Goal: Task Accomplishment & Management: Use online tool/utility

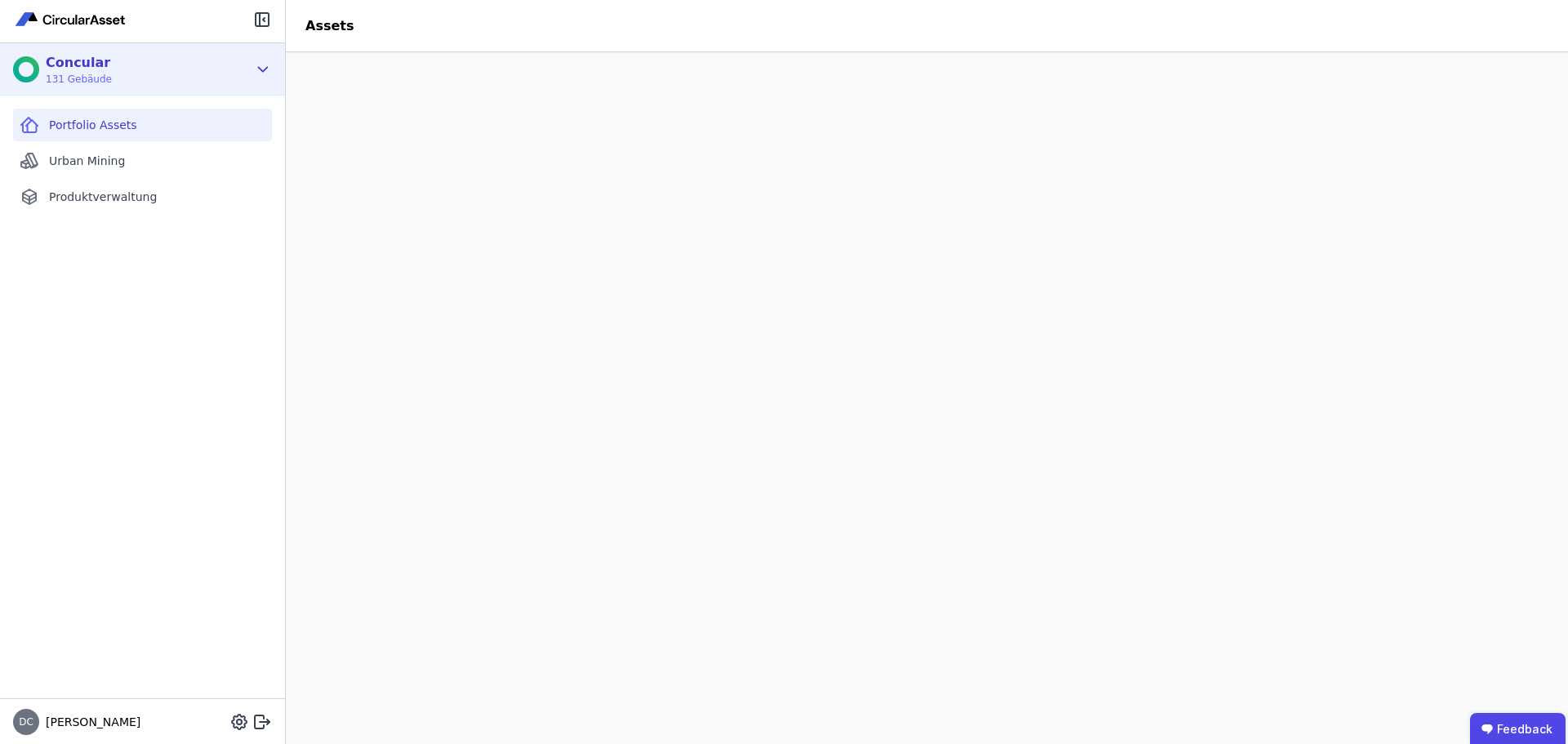
click at [155, 84] on div "Concular 131 Gebäude" at bounding box center [130, 69] width 235 height 32
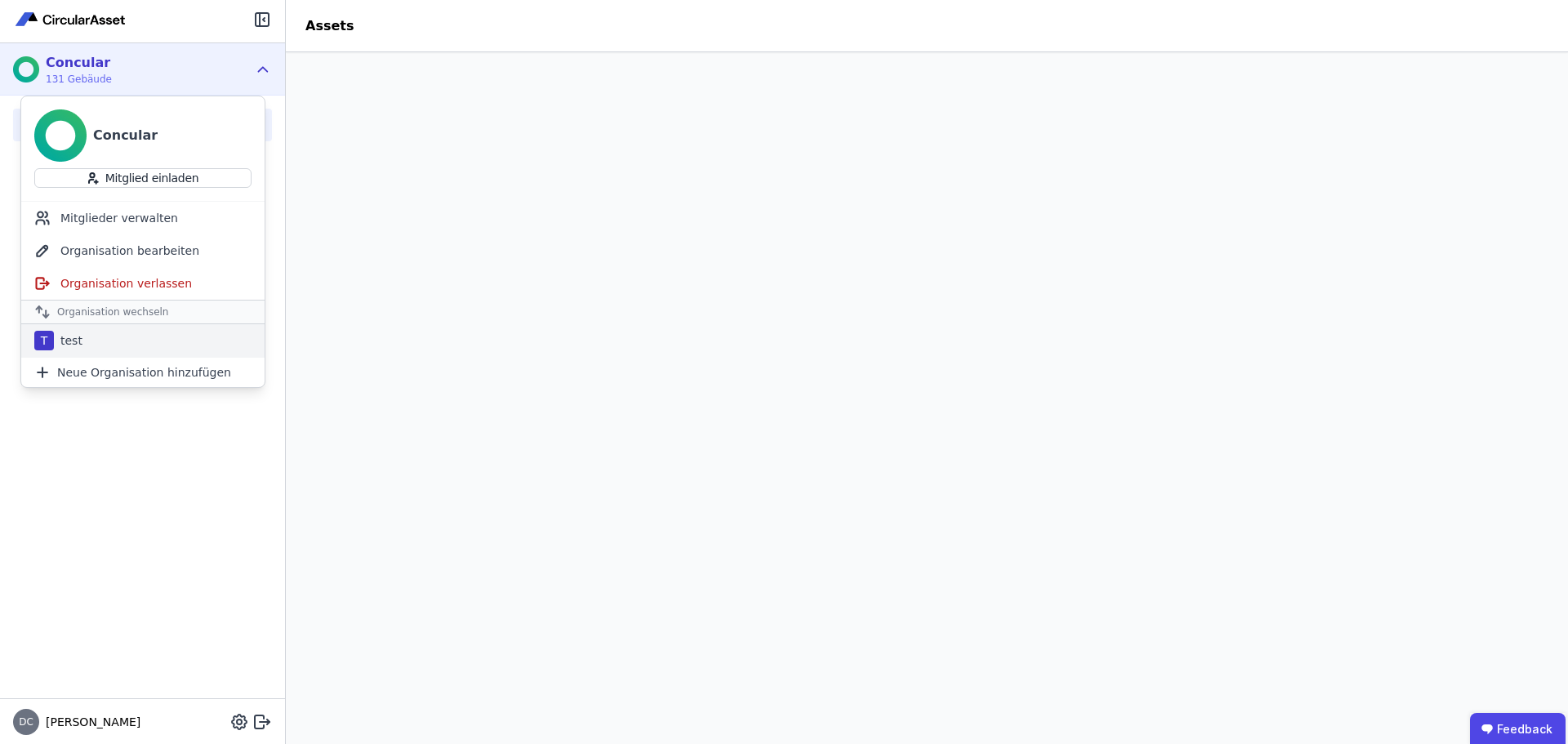
click at [153, 344] on div "T test" at bounding box center [143, 340] width 243 height 32
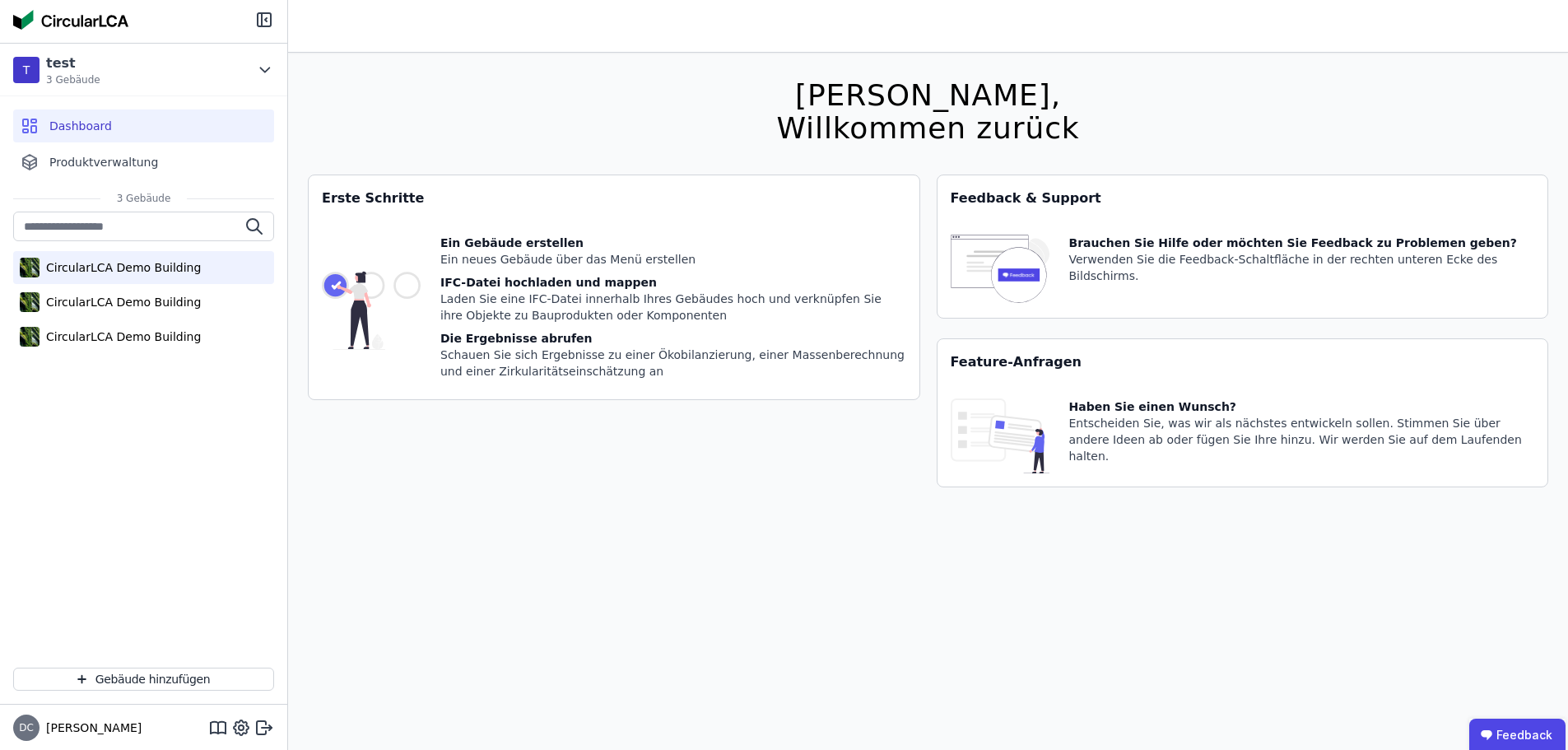
click at [153, 252] on div "CircularLCA Demo Building" at bounding box center [144, 267] width 261 height 33
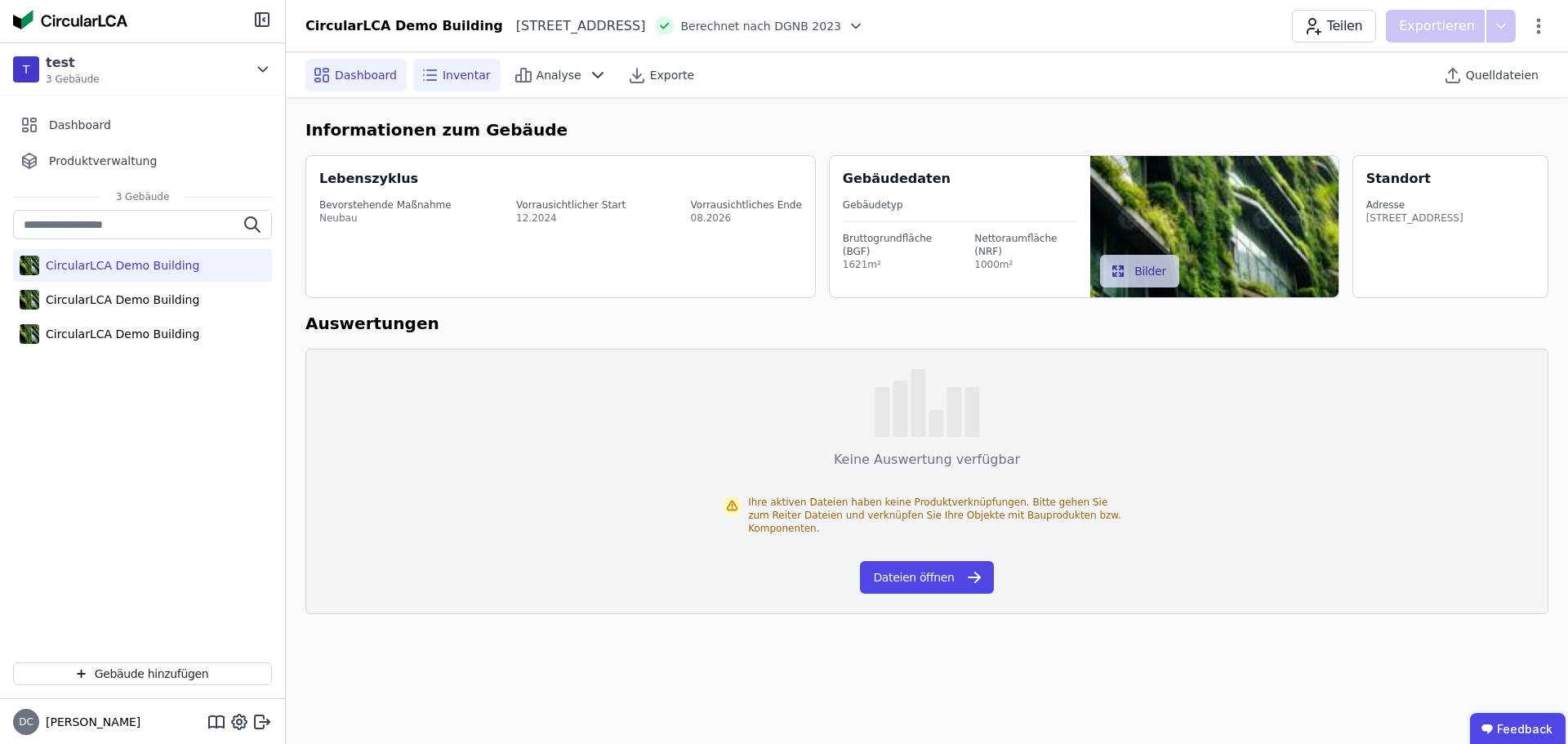
click at [475, 67] on span "Inventar" at bounding box center [466, 75] width 48 height 17
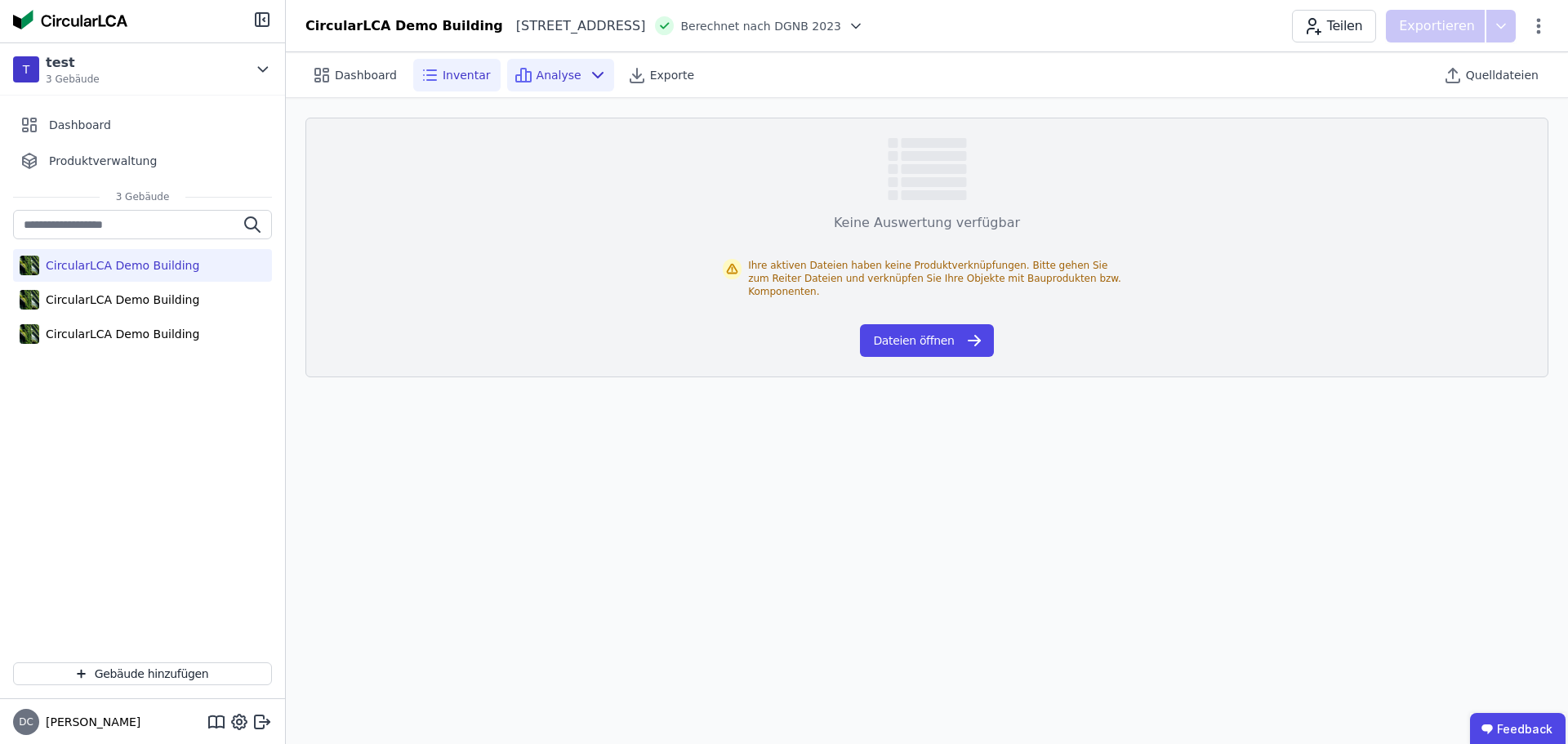
click at [556, 80] on span "Analyse" at bounding box center [559, 75] width 45 height 17
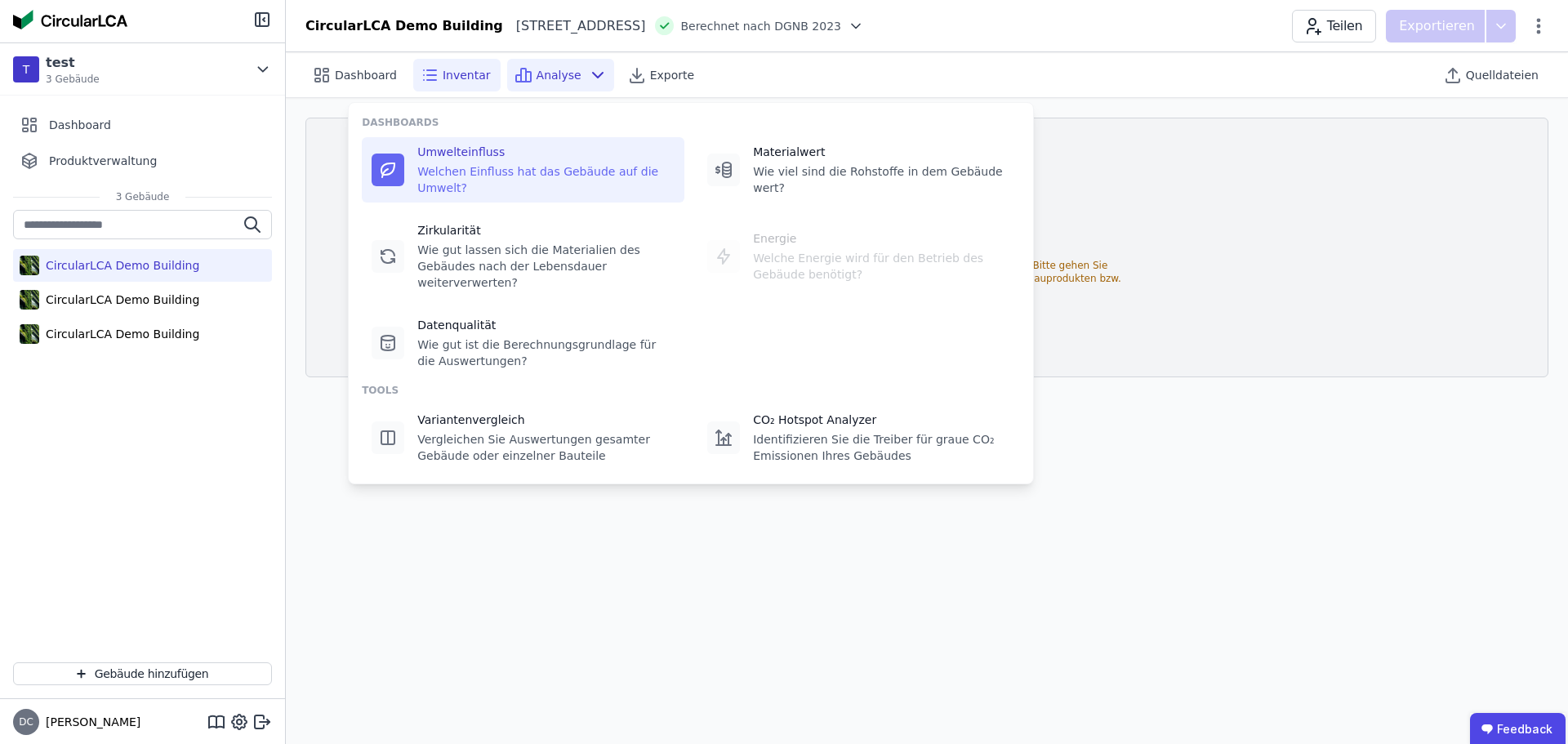
click at [521, 150] on div "Umwelteinfluss" at bounding box center [546, 151] width 257 height 17
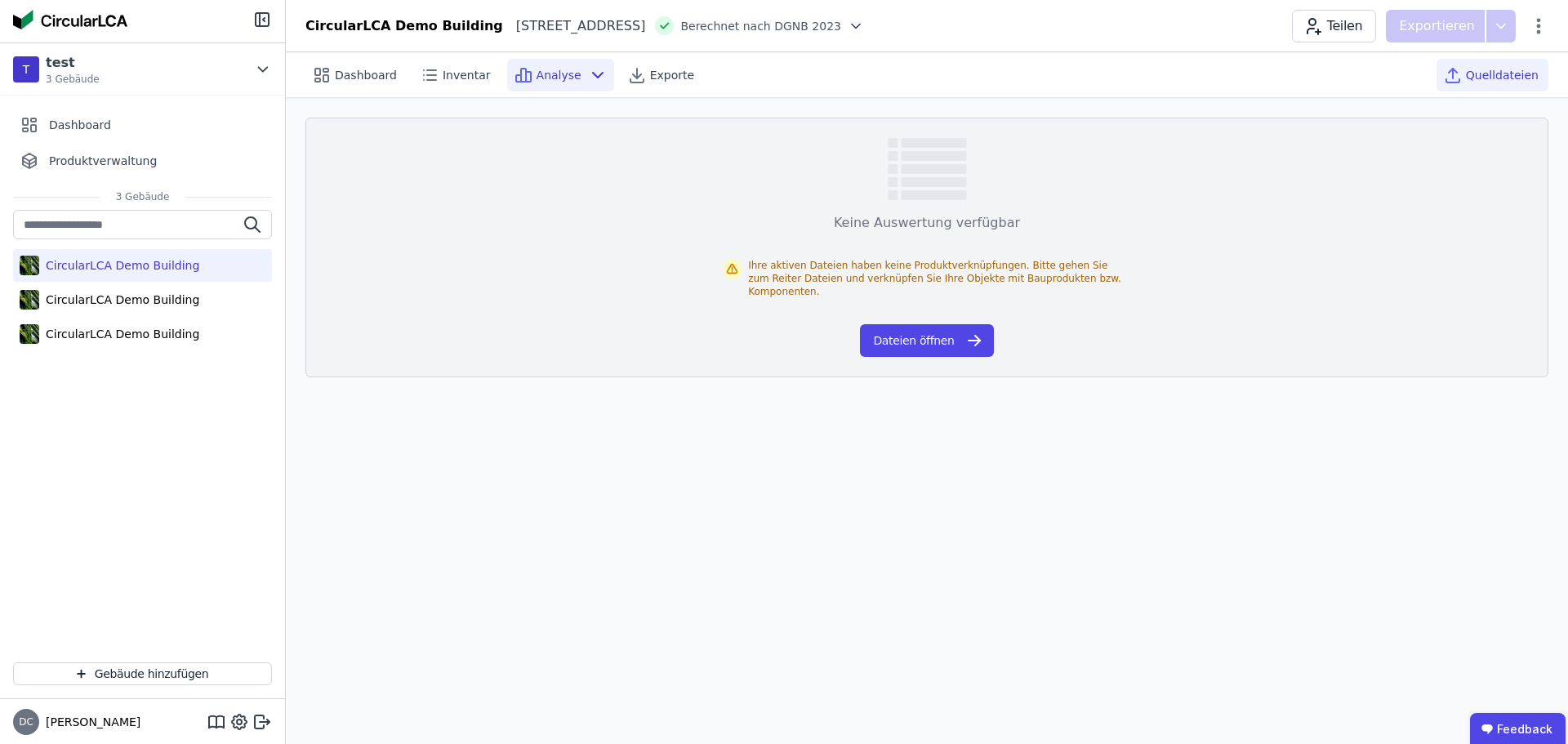
click at [1523, 60] on div "Quelldateien" at bounding box center [1492, 75] width 112 height 32
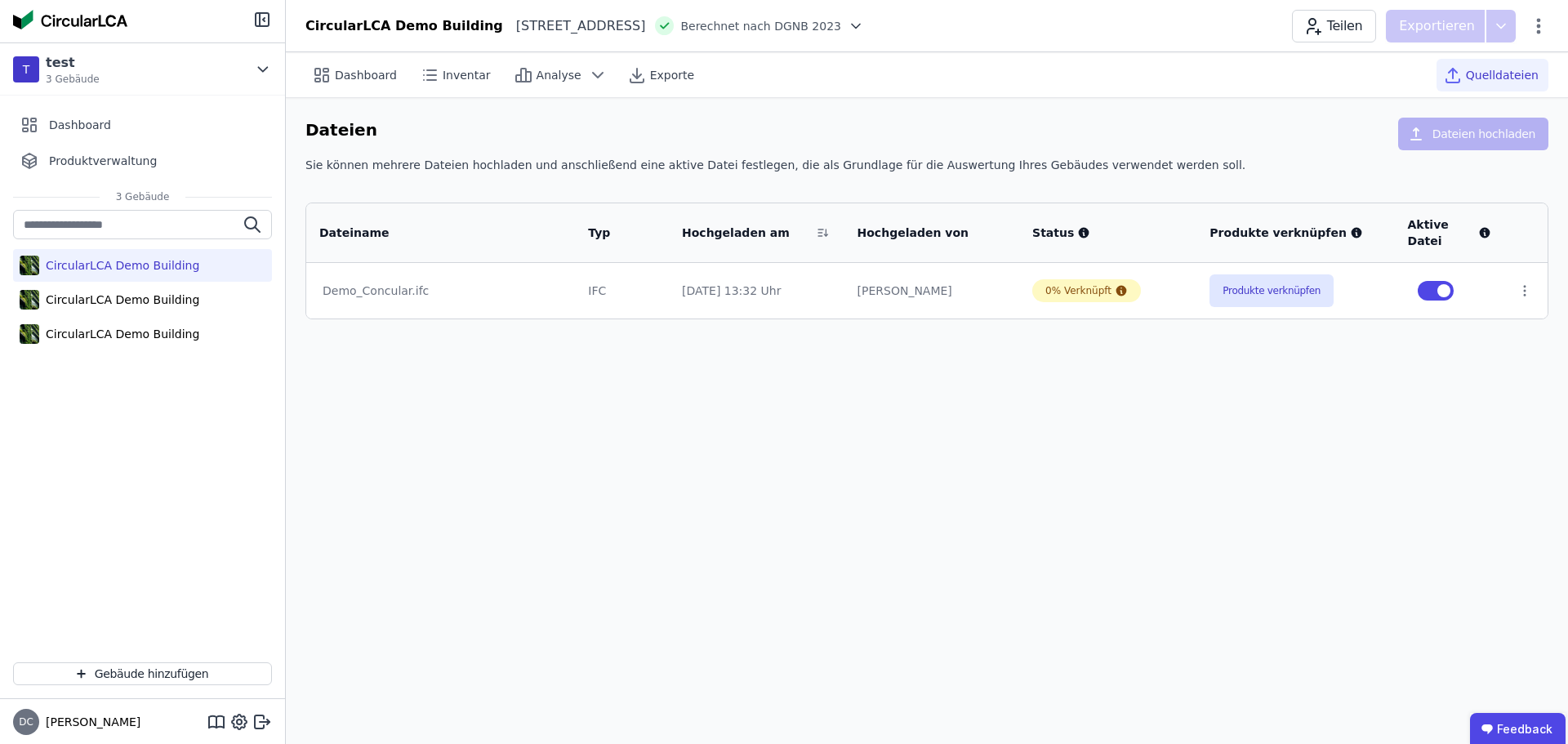
click at [1518, 74] on span "Quelldateien" at bounding box center [1502, 75] width 73 height 17
click at [1321, 305] on button "Produkte verknüpfen" at bounding box center [1271, 290] width 124 height 32
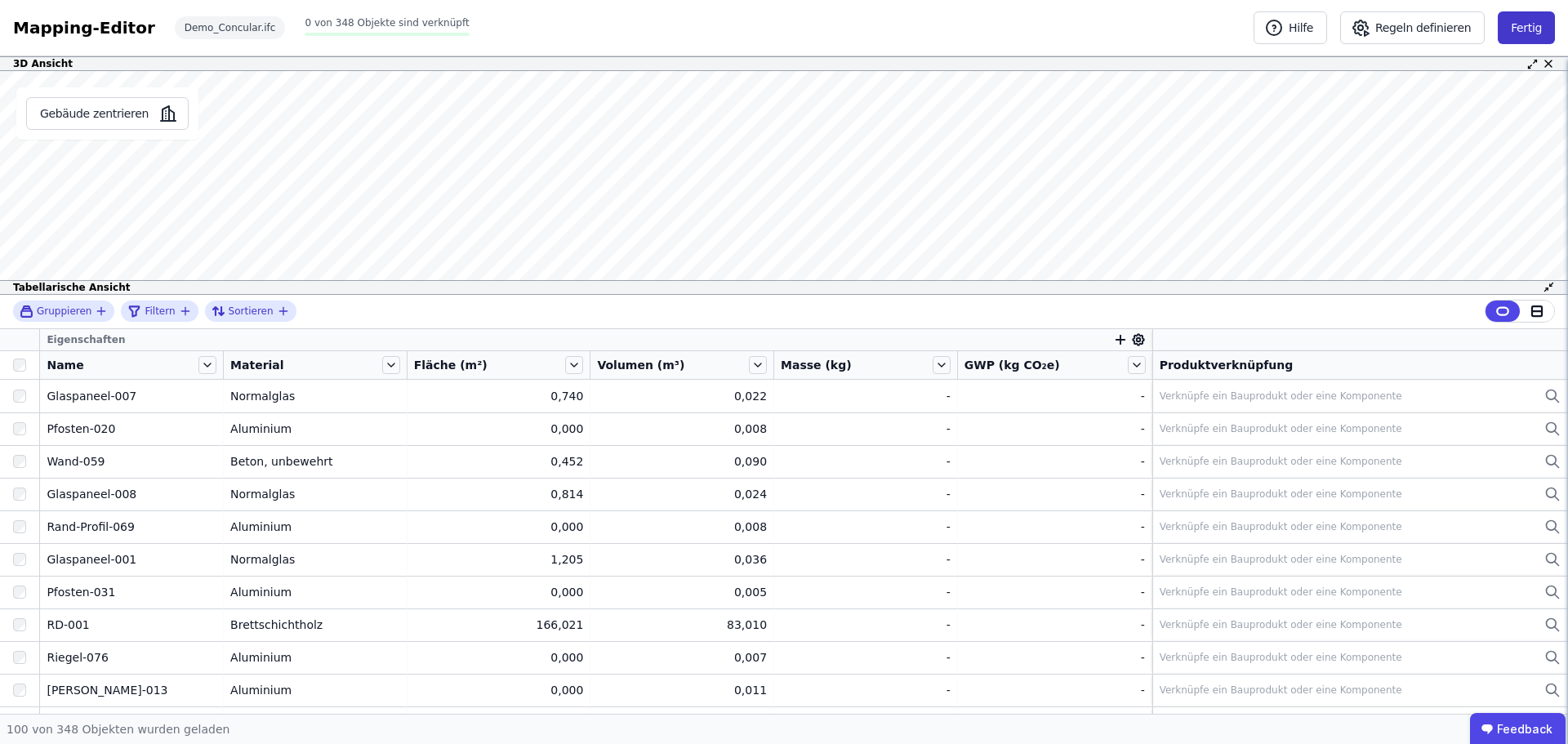
click at [1516, 22] on button "Fertig" at bounding box center [1526, 27] width 57 height 32
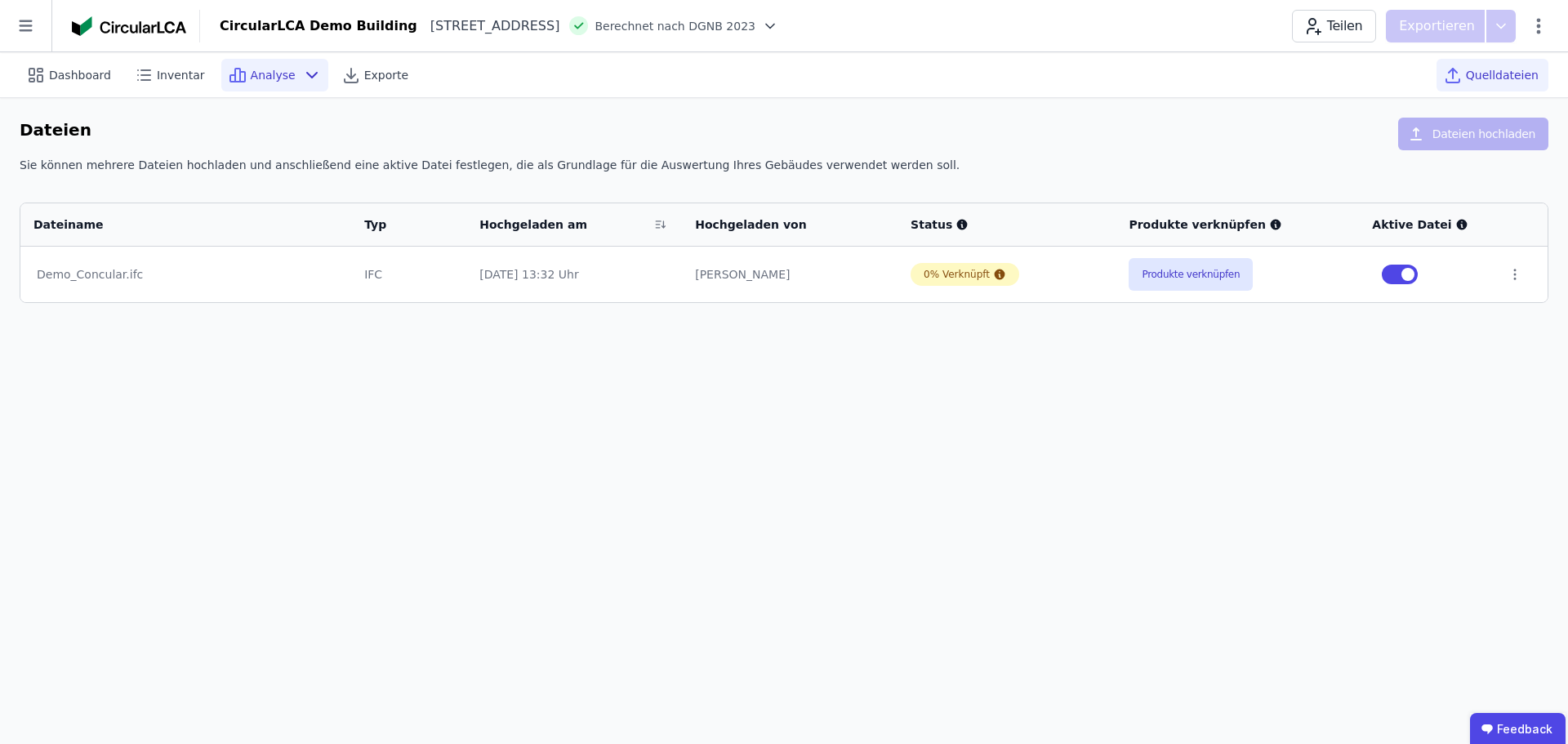
click at [316, 74] on div "Analyse" at bounding box center [274, 75] width 107 height 32
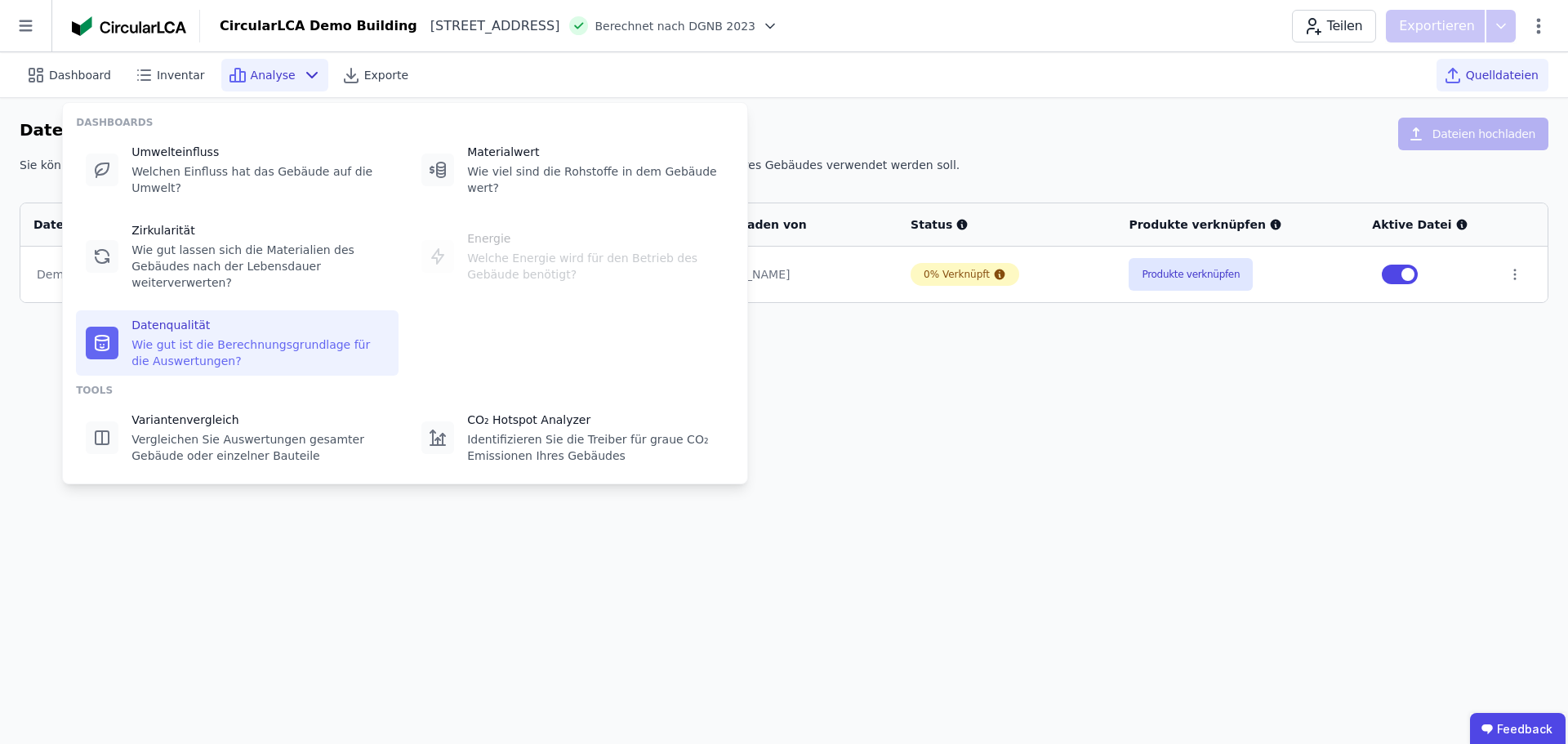
click at [342, 337] on div "Wie gut ist die Berechnungsgrundlage für die Auswertungen?" at bounding box center [260, 352] width 257 height 32
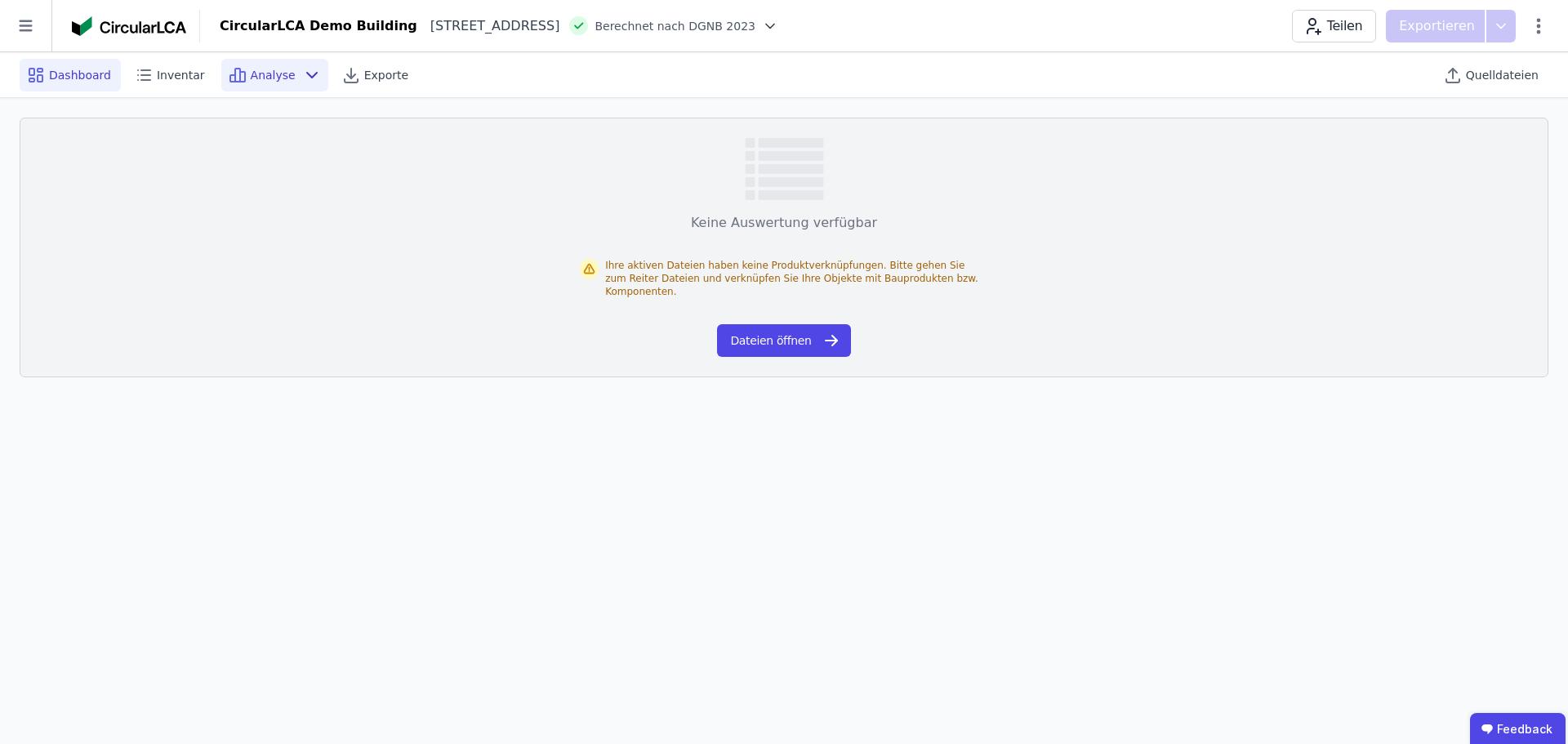
click at [104, 83] on div "Dashboard" at bounding box center [70, 75] width 101 height 32
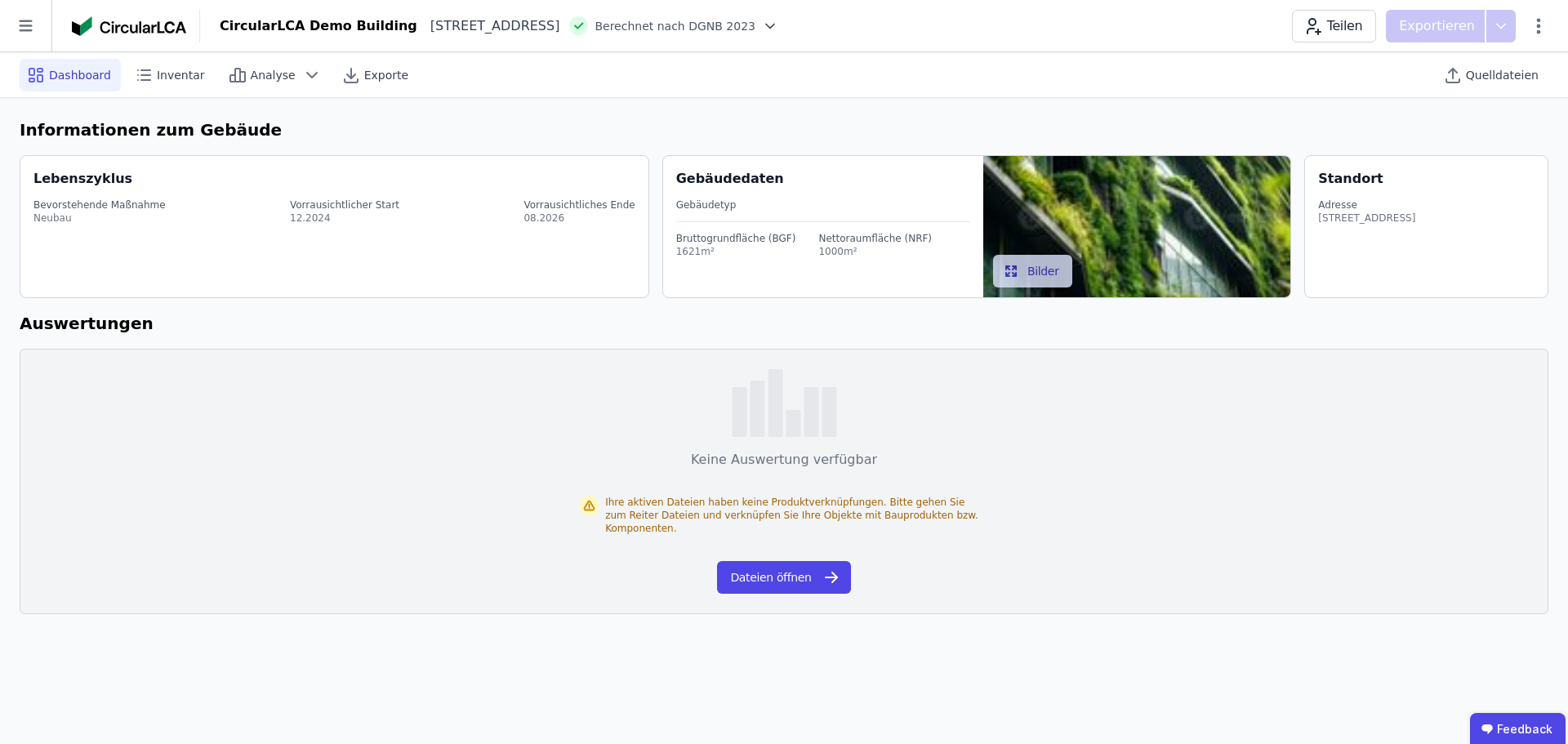
click at [785, 558] on div "Ihre aktiven Dateien haben keine Produktverknüpfungen. Bitte gehen Sie zum Reit…" at bounding box center [784, 514] width 408 height 91
click at [784, 568] on button "Dateien öffnen" at bounding box center [784, 576] width 134 height 32
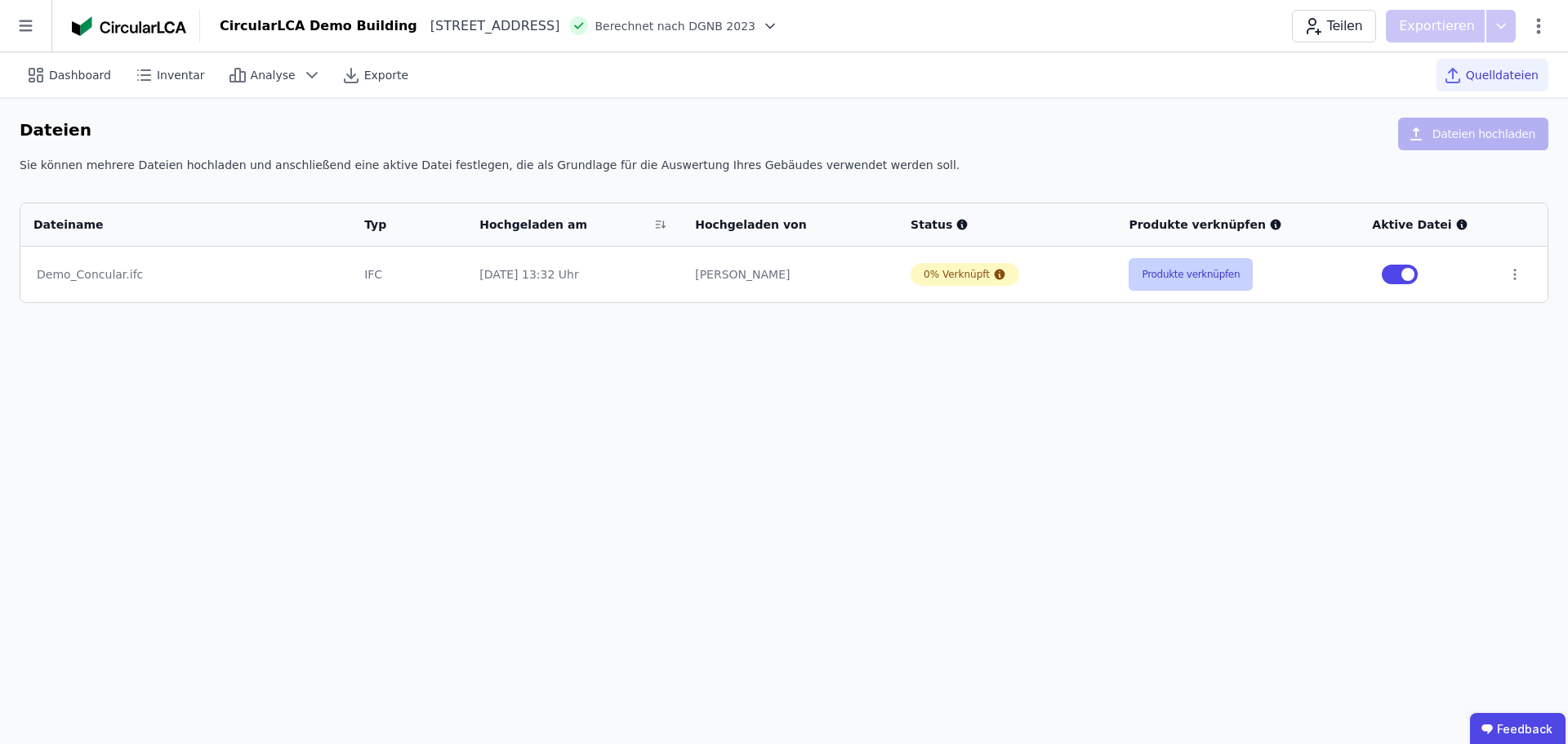
click at [1238, 286] on button "Produkte verknüpfen" at bounding box center [1190, 274] width 124 height 32
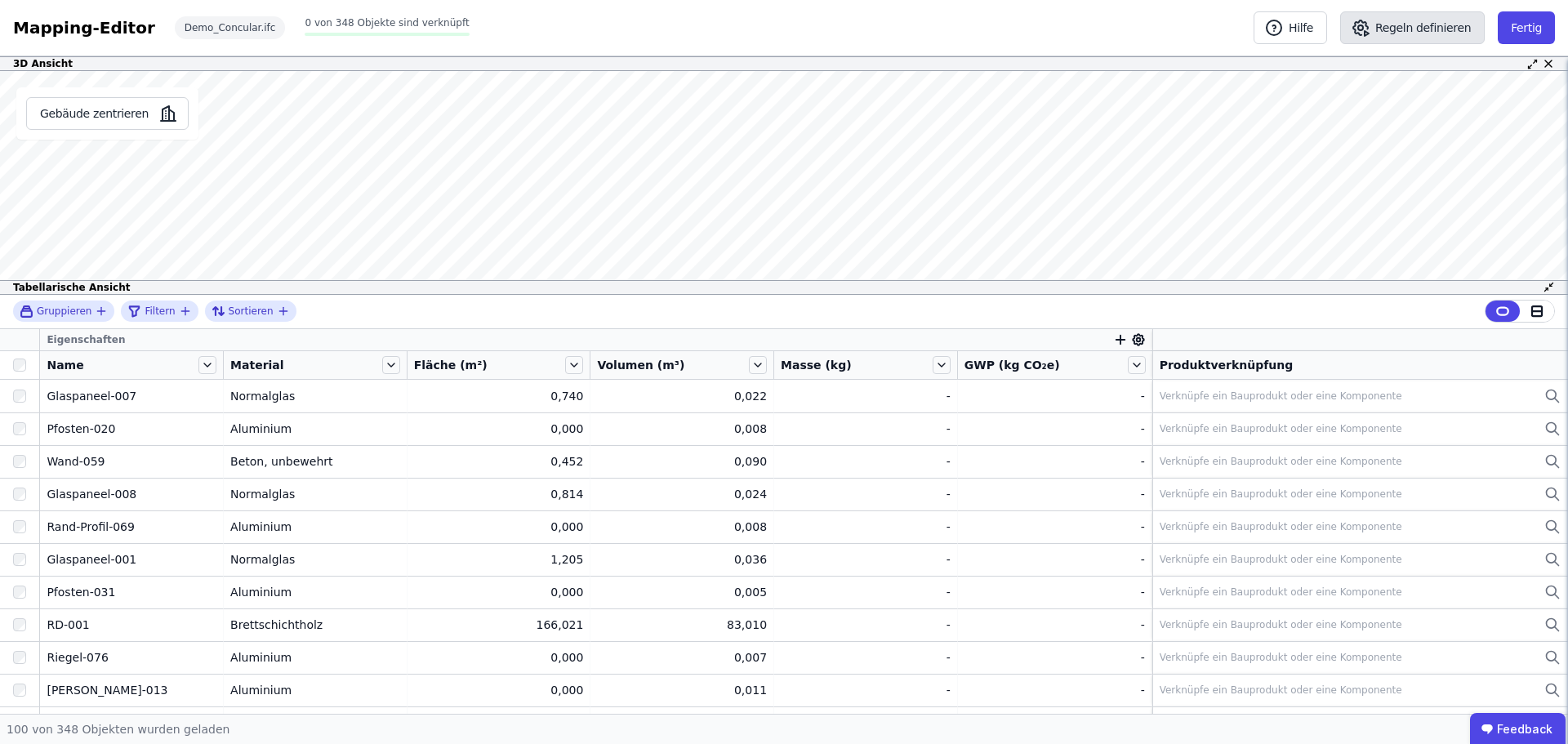
click at [1437, 35] on button "Regeln definieren" at bounding box center [1412, 27] width 144 height 32
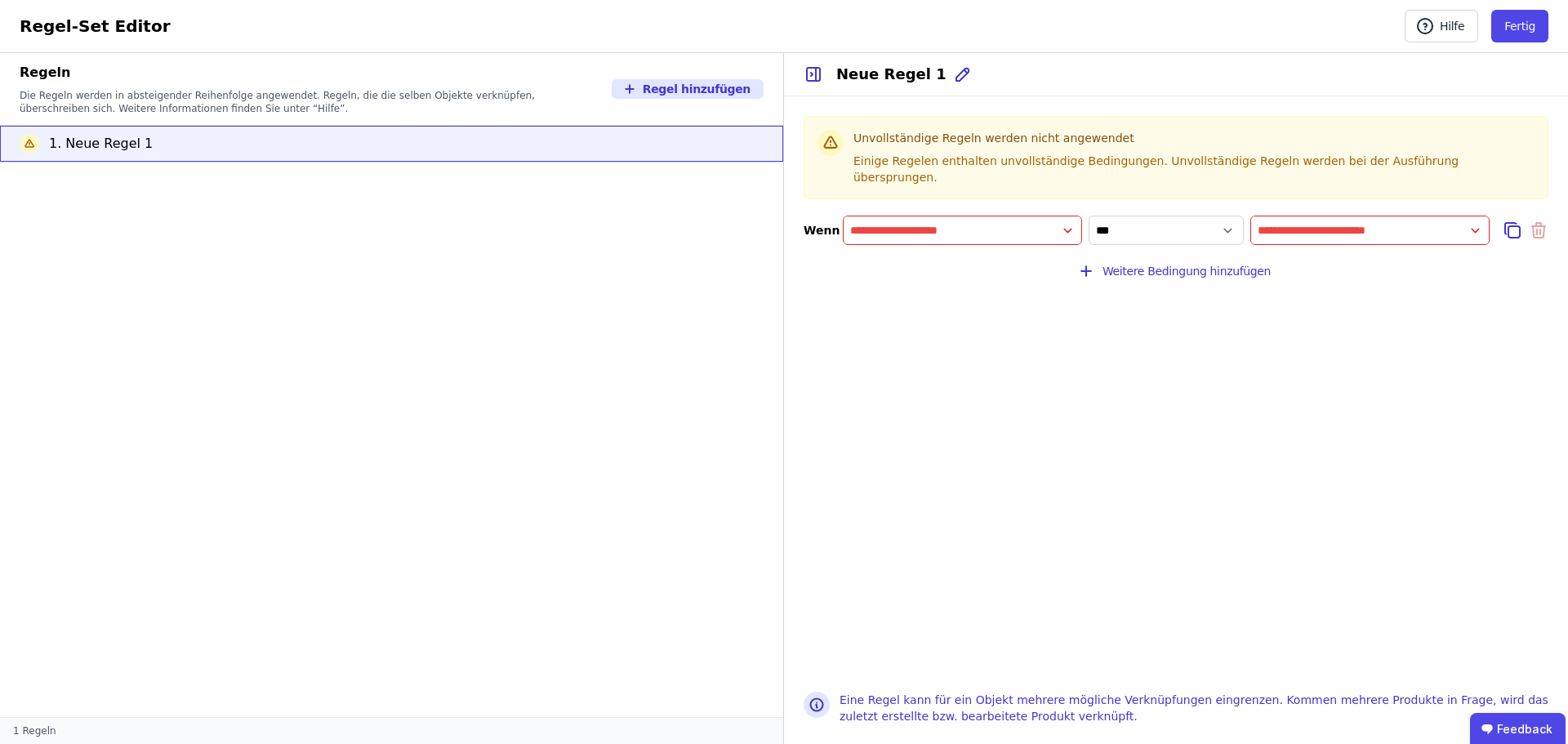
click at [936, 216] on input "filter_by" at bounding box center [962, 231] width 238 height 29
click at [931, 255] on div "Concular Eigenschaften" at bounding box center [924, 263] width 135 height 17
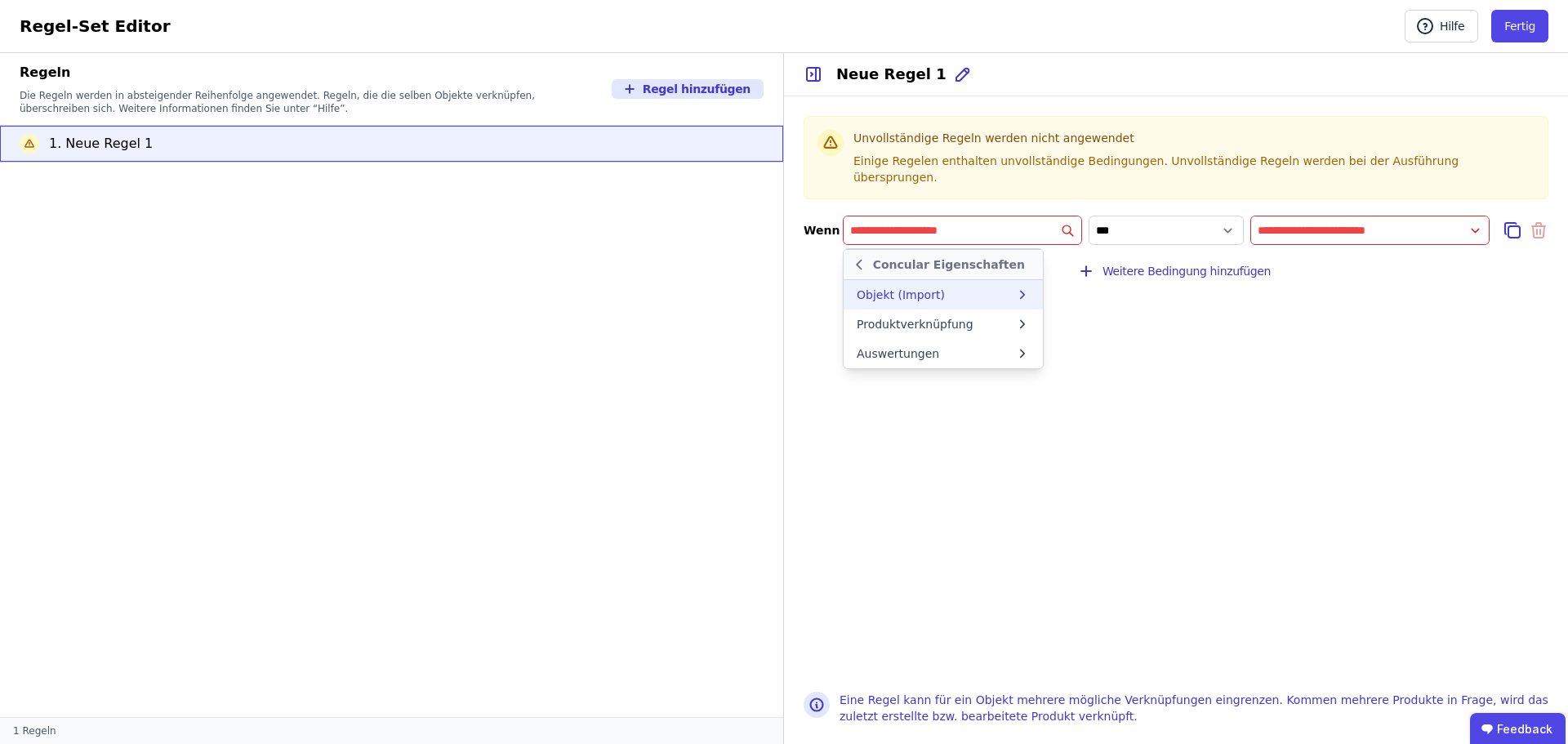
click at [956, 280] on div "Objekt (Import)" at bounding box center [943, 294] width 199 height 29
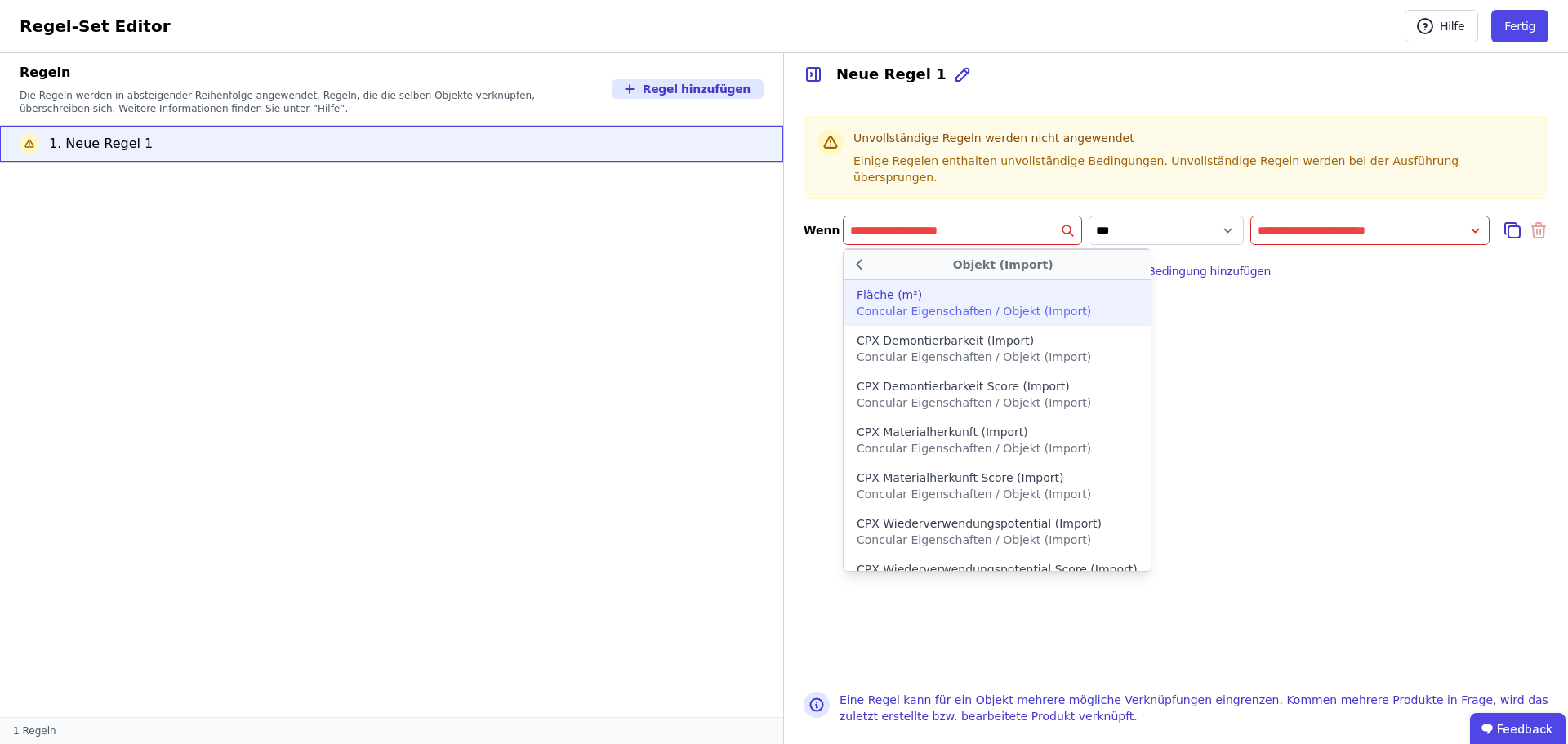
click at [1044, 304] on span "Concular Eigenschaften / Objekt (Import)" at bounding box center [973, 310] width 235 height 13
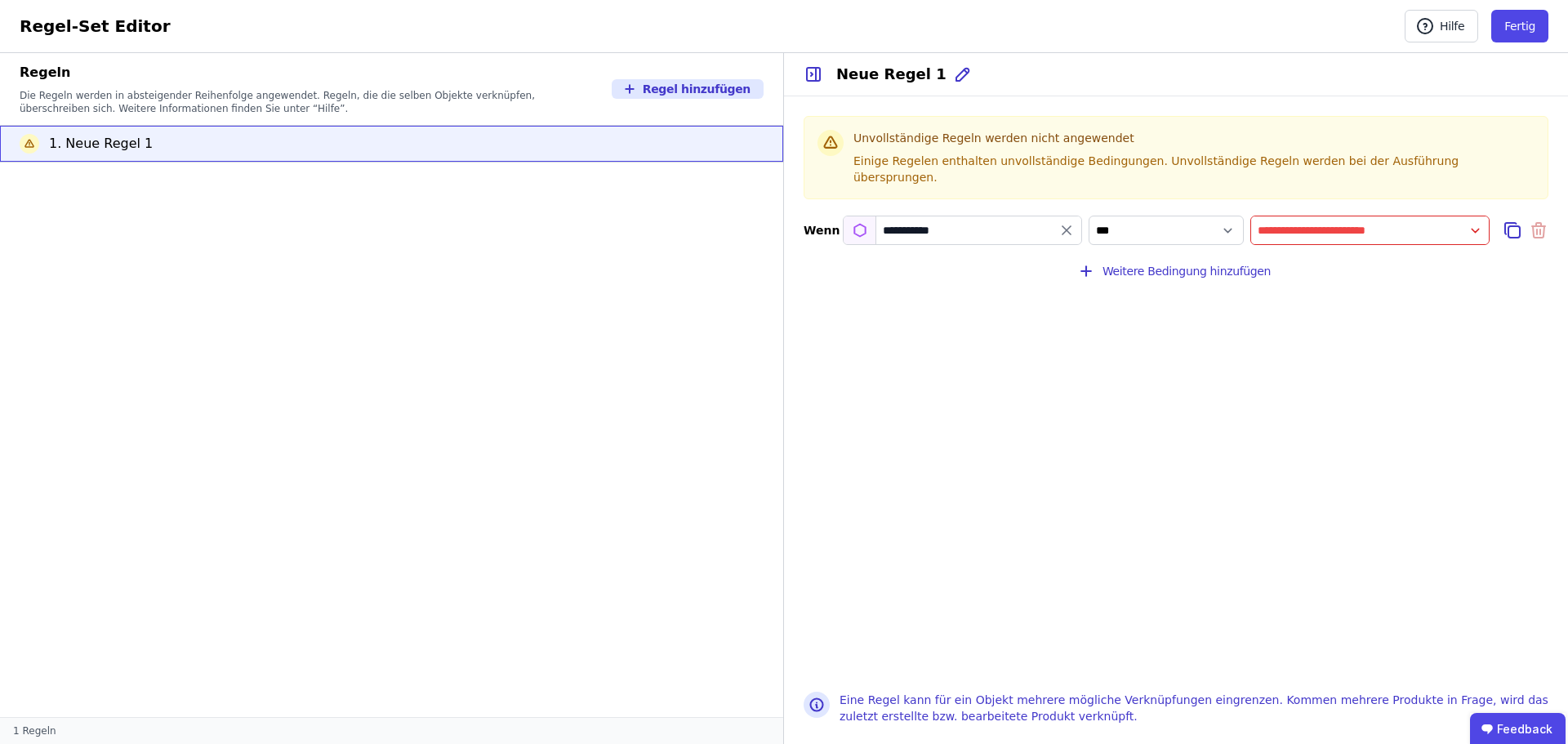
type input "**********"
click at [1283, 216] on input "value" at bounding box center [1370, 231] width 238 height 29
click at [1303, 285] on div "DIN 276" at bounding box center [1286, 292] width 46 height 17
select select "**********"
type input "*******"
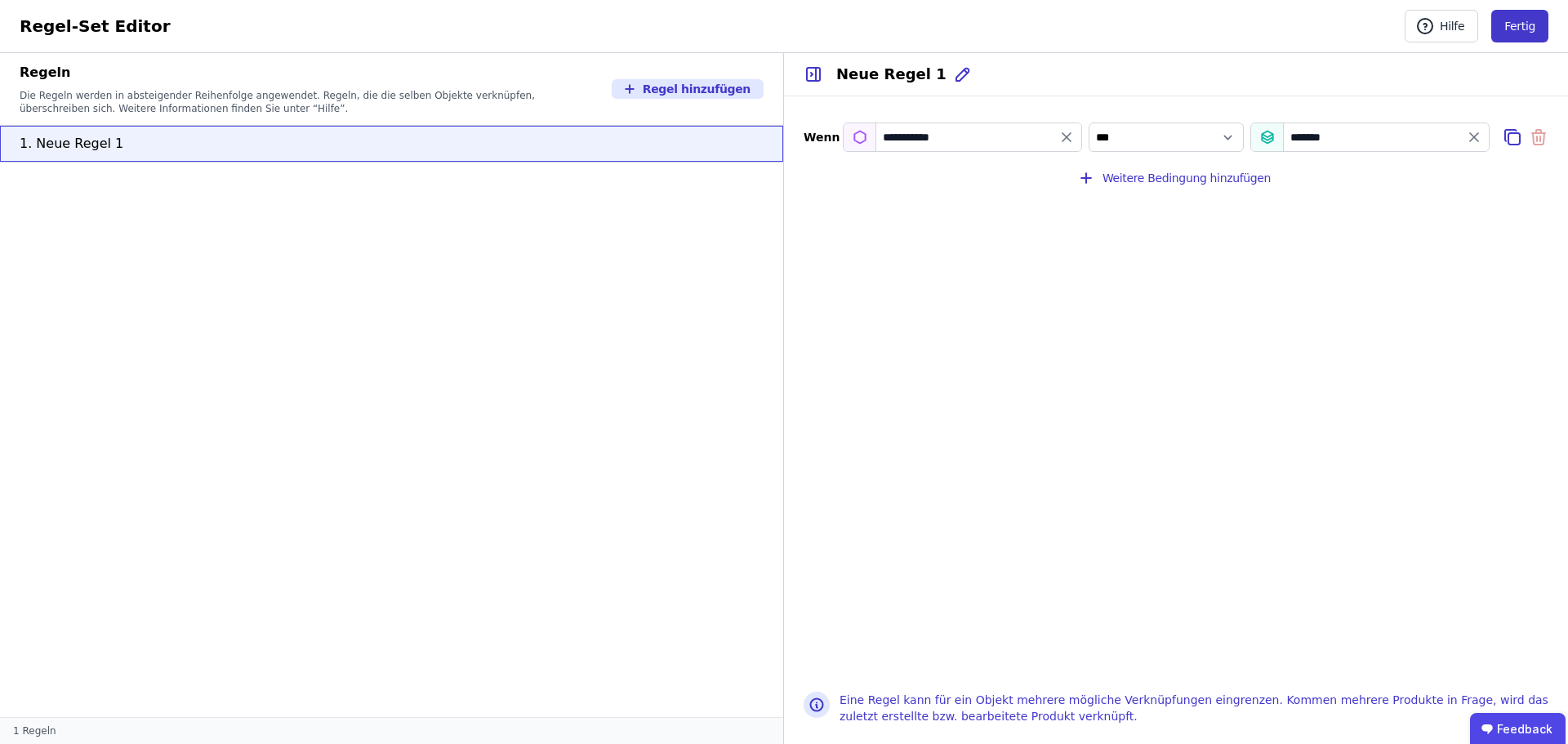
click at [1540, 24] on button "Fertig" at bounding box center [1520, 26] width 57 height 32
